Goal: Task Accomplishment & Management: Manage account settings

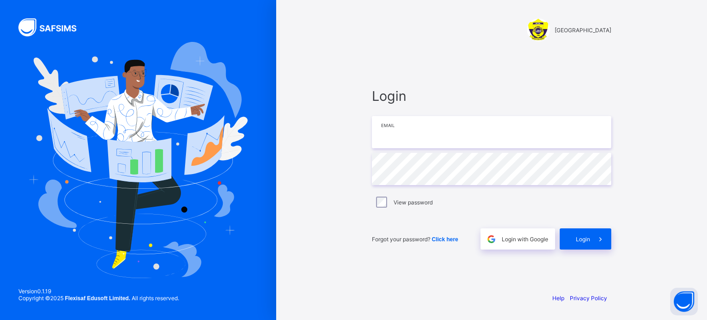
click at [431, 131] on input "email" at bounding box center [491, 132] width 239 height 32
click at [498, 60] on div "Login Email Password View password Forgot your password? Click here Login with …" at bounding box center [492, 168] width 258 height 233
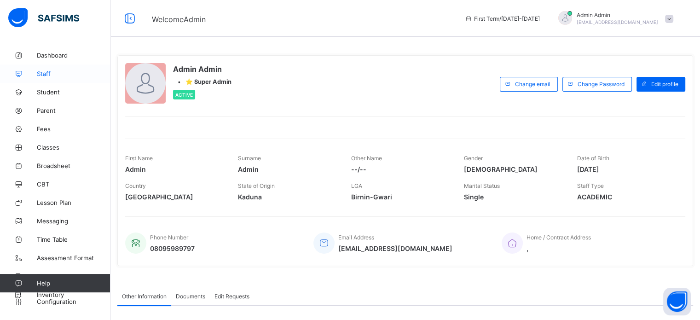
click at [44, 75] on span "Staff" at bounding box center [74, 73] width 74 height 7
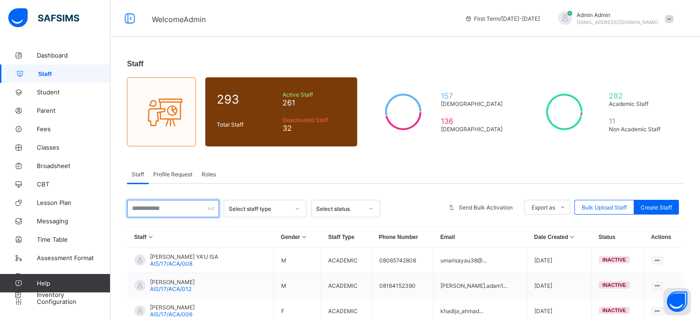
click at [151, 211] on input "text" at bounding box center [173, 208] width 92 height 17
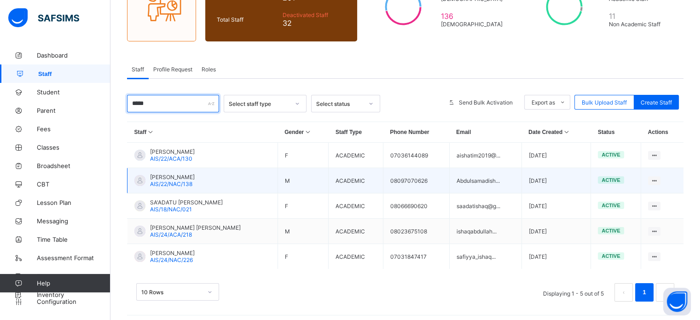
scroll to position [110, 0]
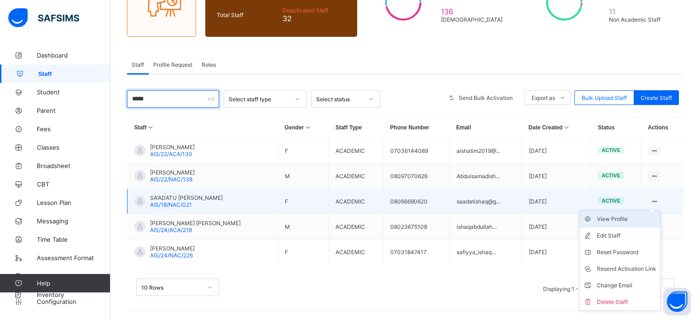
type input "*****"
click at [622, 220] on div "View Profile" at bounding box center [626, 218] width 59 height 9
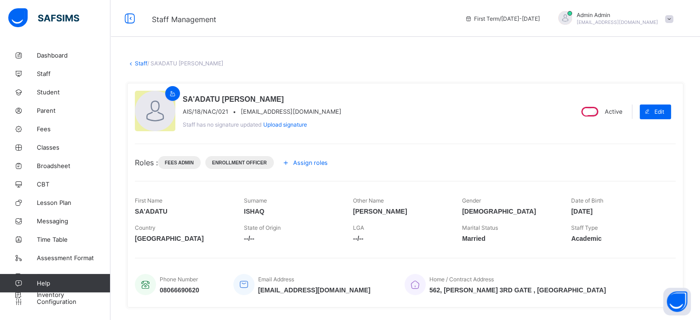
click at [303, 162] on span "Assign roles" at bounding box center [310, 162] width 35 height 7
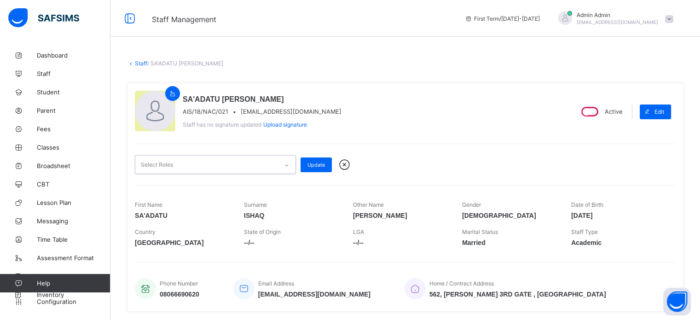
click at [272, 165] on div "Select Roles" at bounding box center [206, 165] width 143 height 18
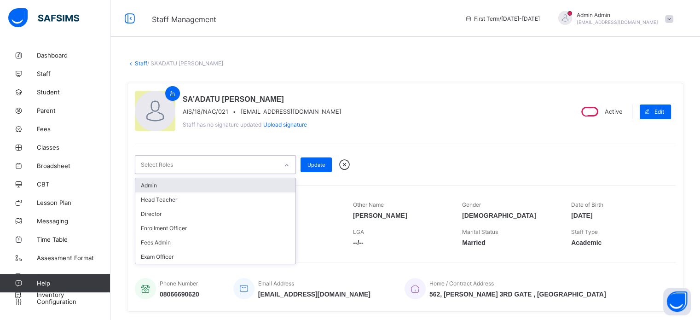
click at [208, 185] on div "Admin" at bounding box center [215, 185] width 160 height 14
click at [212, 168] on div "Admin" at bounding box center [206, 165] width 143 height 19
click at [213, 167] on div "Admin" at bounding box center [206, 165] width 143 height 19
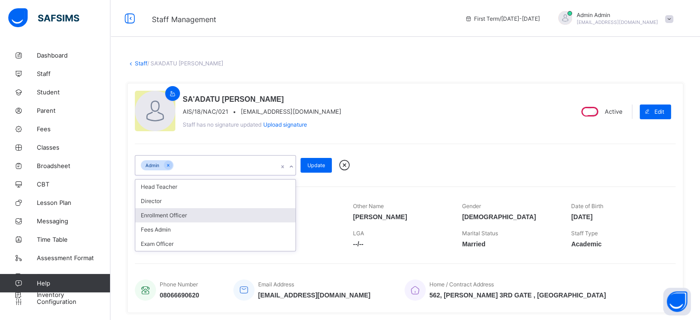
click at [181, 217] on div "Enrollment Officer" at bounding box center [215, 215] width 160 height 14
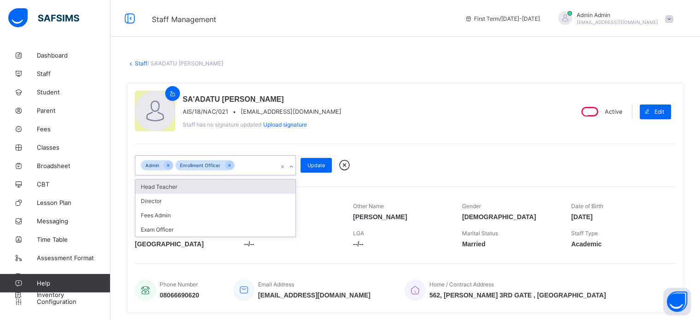
click at [245, 166] on div "Admin Enrollment Officer" at bounding box center [206, 165] width 143 height 19
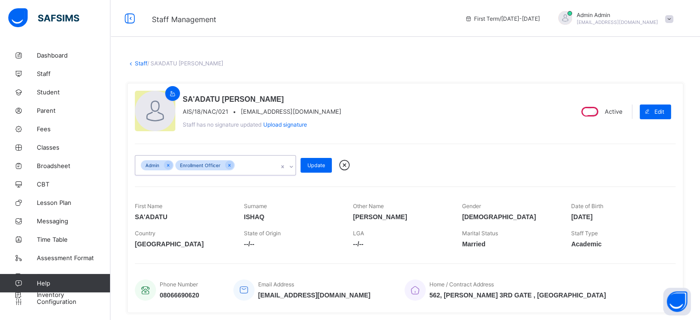
click at [251, 167] on div "Admin Enrollment Officer" at bounding box center [206, 165] width 143 height 19
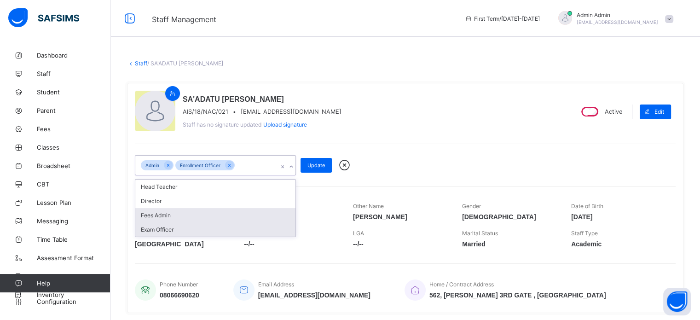
click at [179, 214] on div "Fees Admin" at bounding box center [215, 215] width 160 height 14
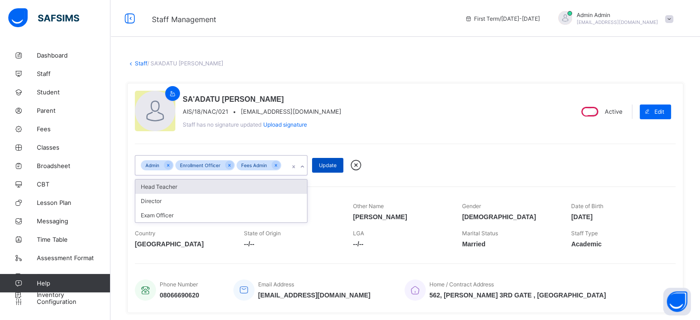
click at [330, 164] on span "Update" at bounding box center [327, 165] width 17 height 6
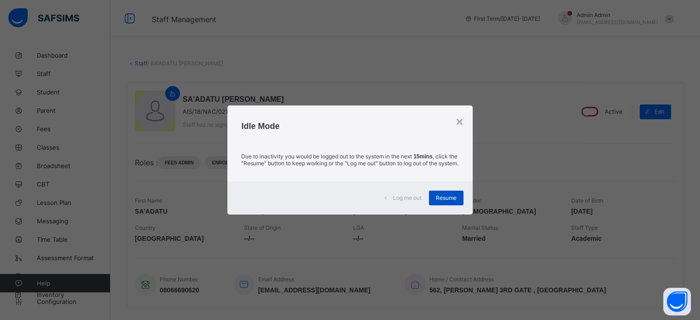
click at [455, 201] on span "Resume" at bounding box center [446, 197] width 21 height 7
